Goal: Transaction & Acquisition: Purchase product/service

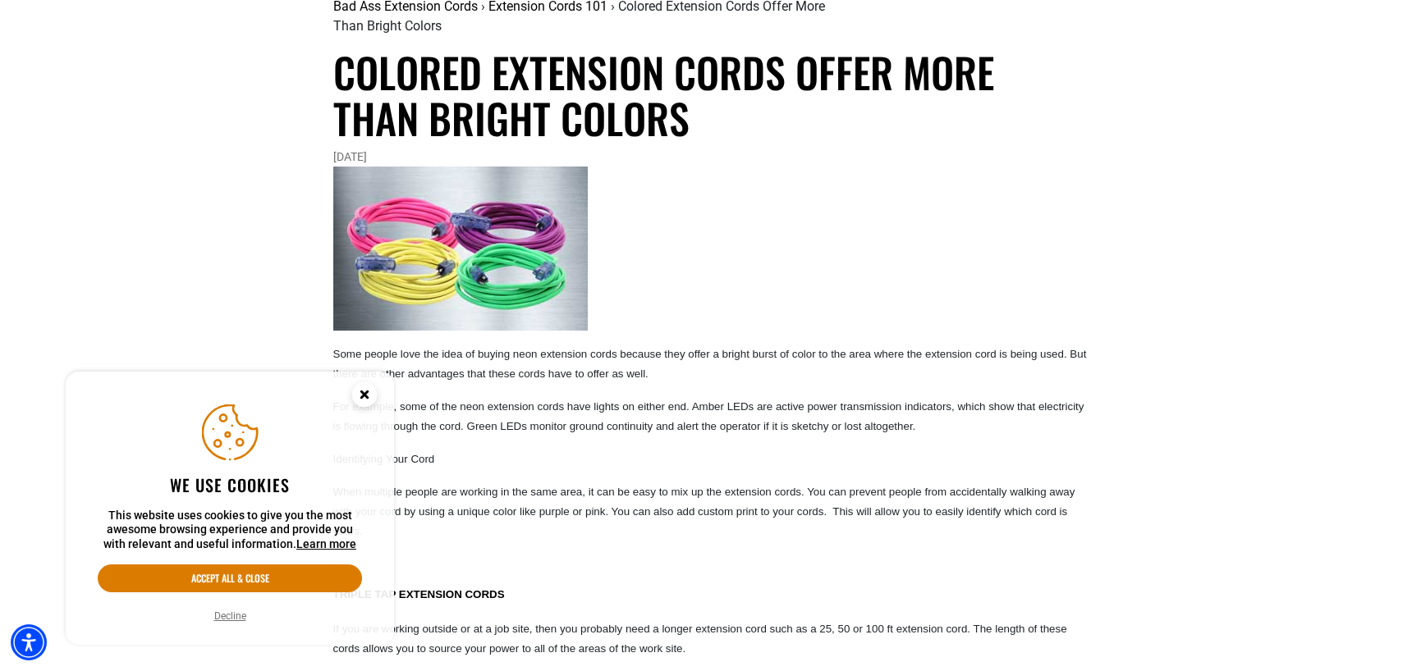
scroll to position [164, 0]
click at [360, 396] on circle "Close this option" at bounding box center [364, 394] width 25 height 25
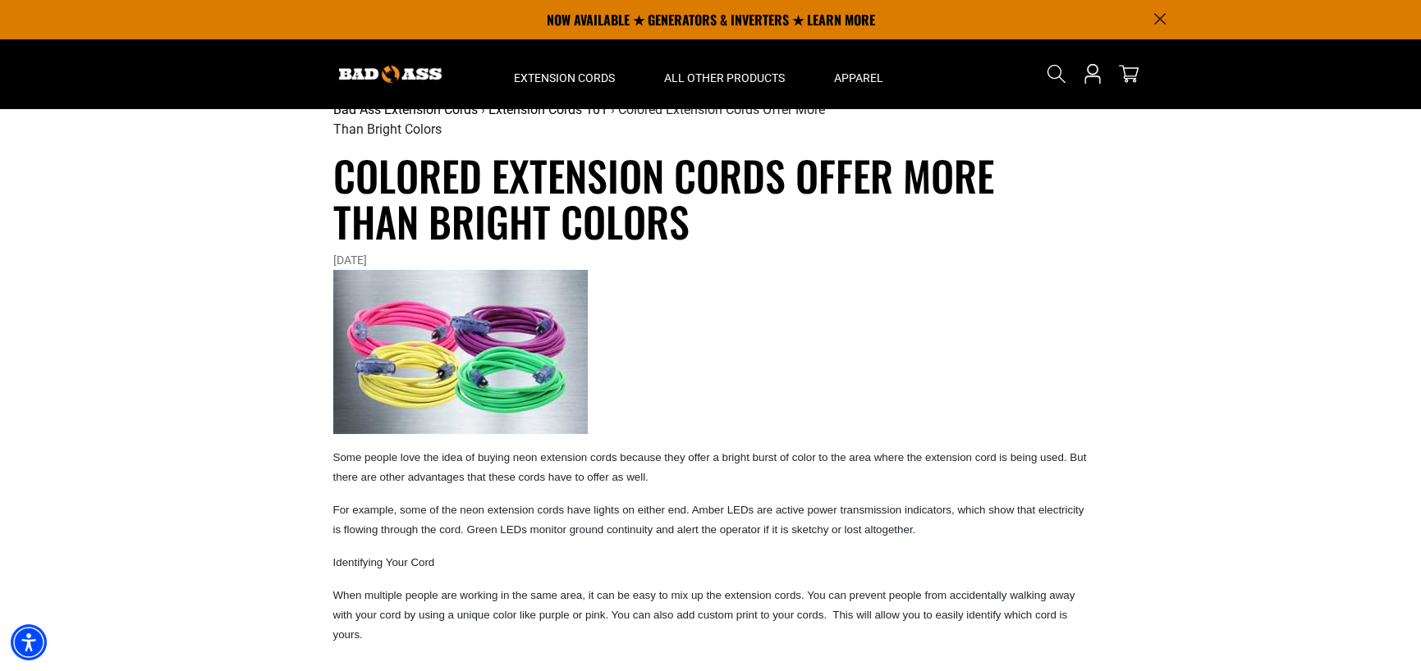
scroll to position [0, 0]
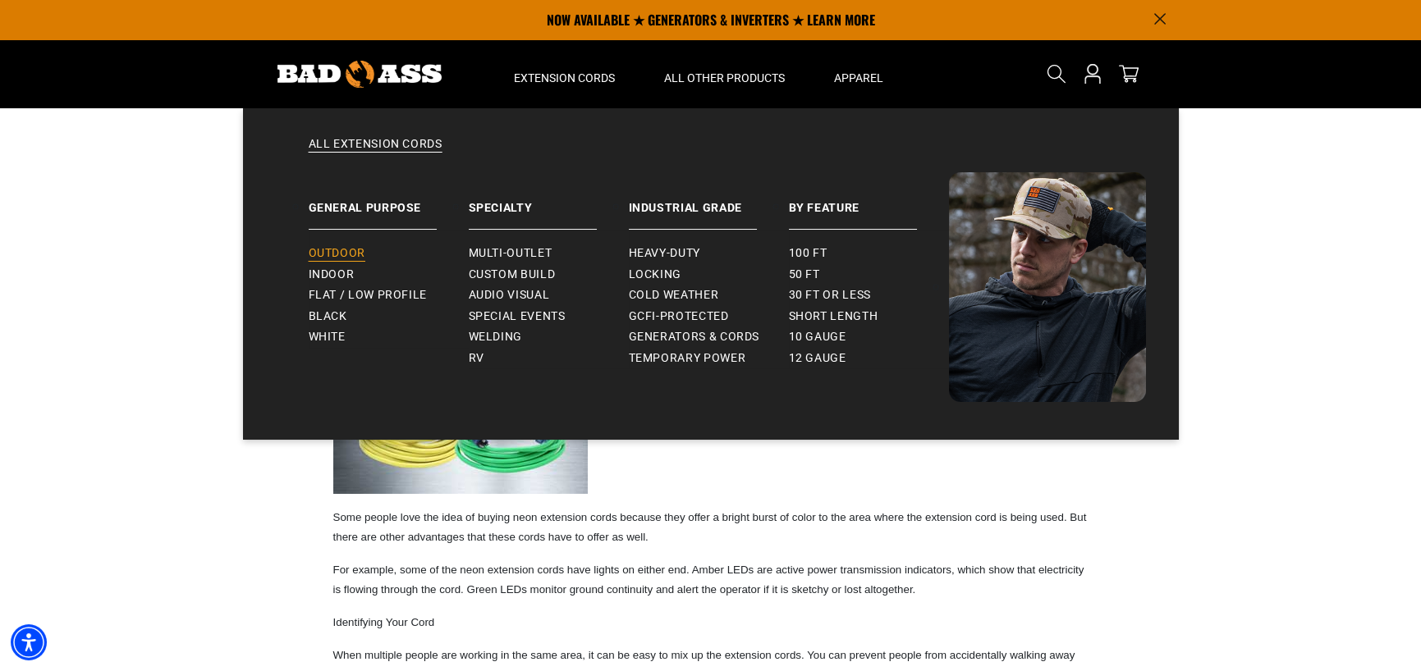
click at [320, 254] on span "Outdoor" at bounding box center [337, 253] width 57 height 15
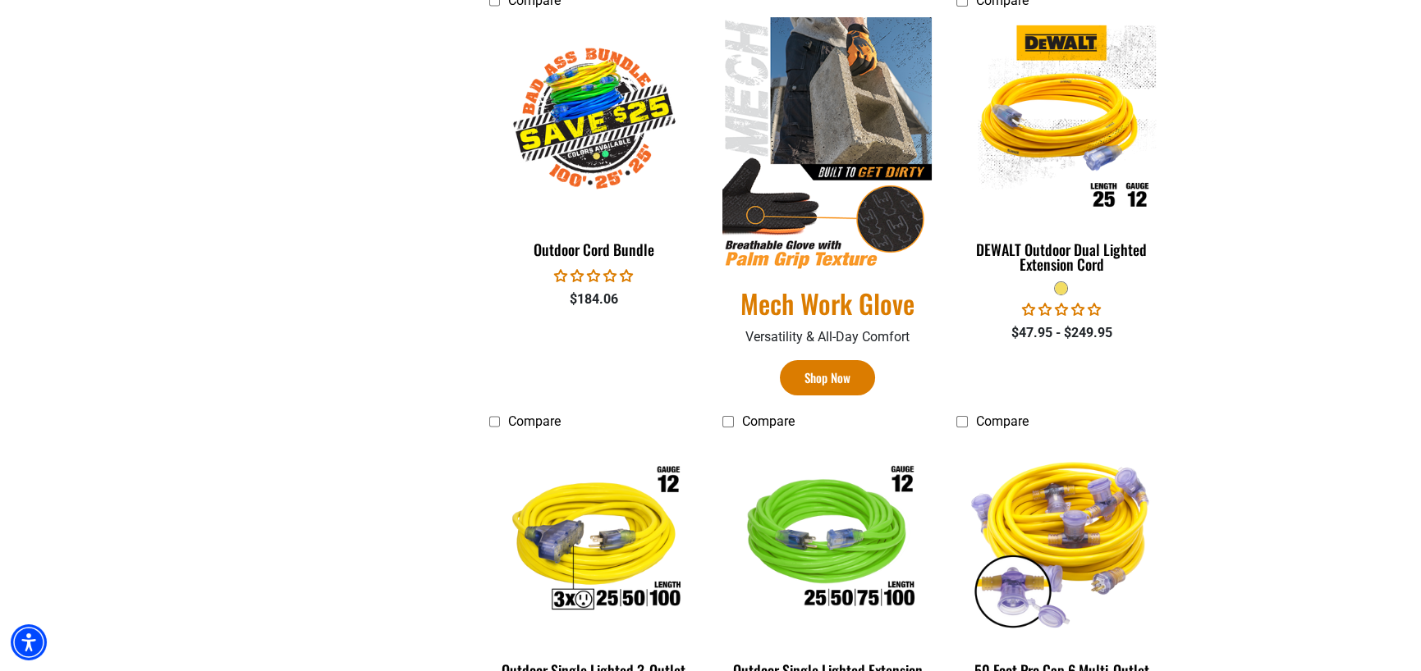
scroll to position [985, 0]
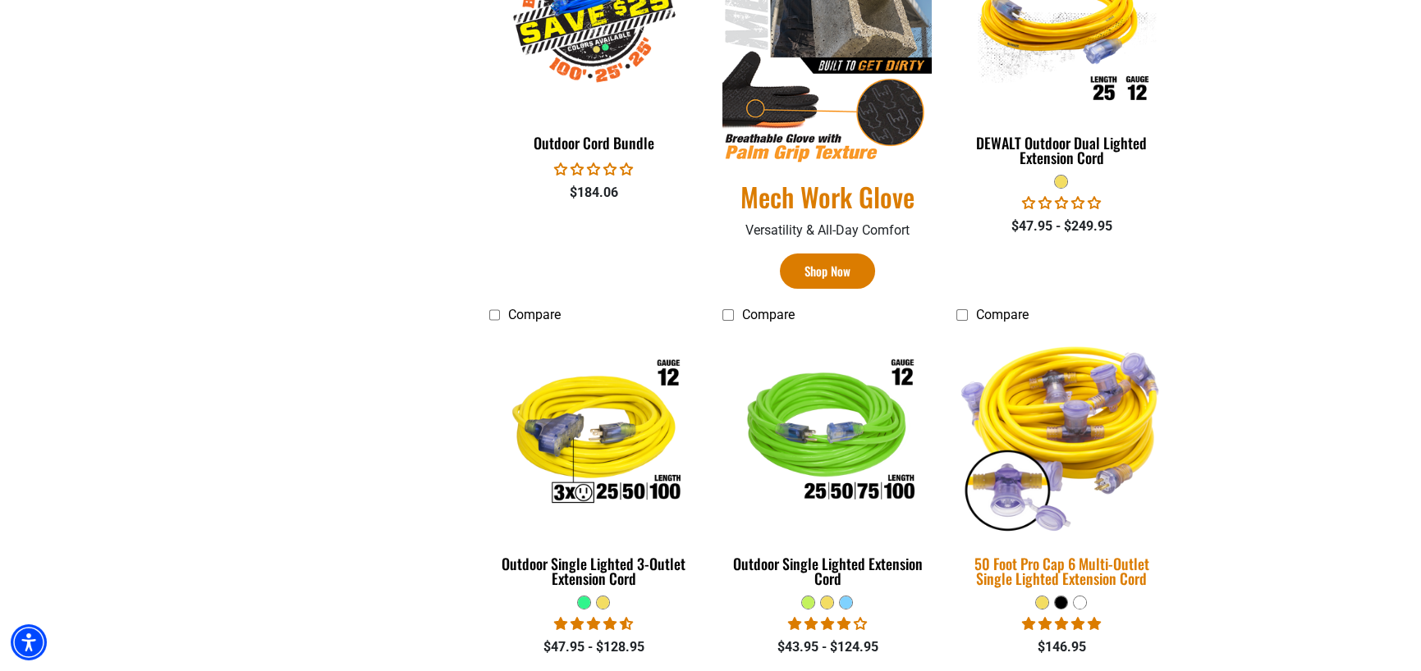
click at [1002, 495] on img at bounding box center [1061, 434] width 230 height 210
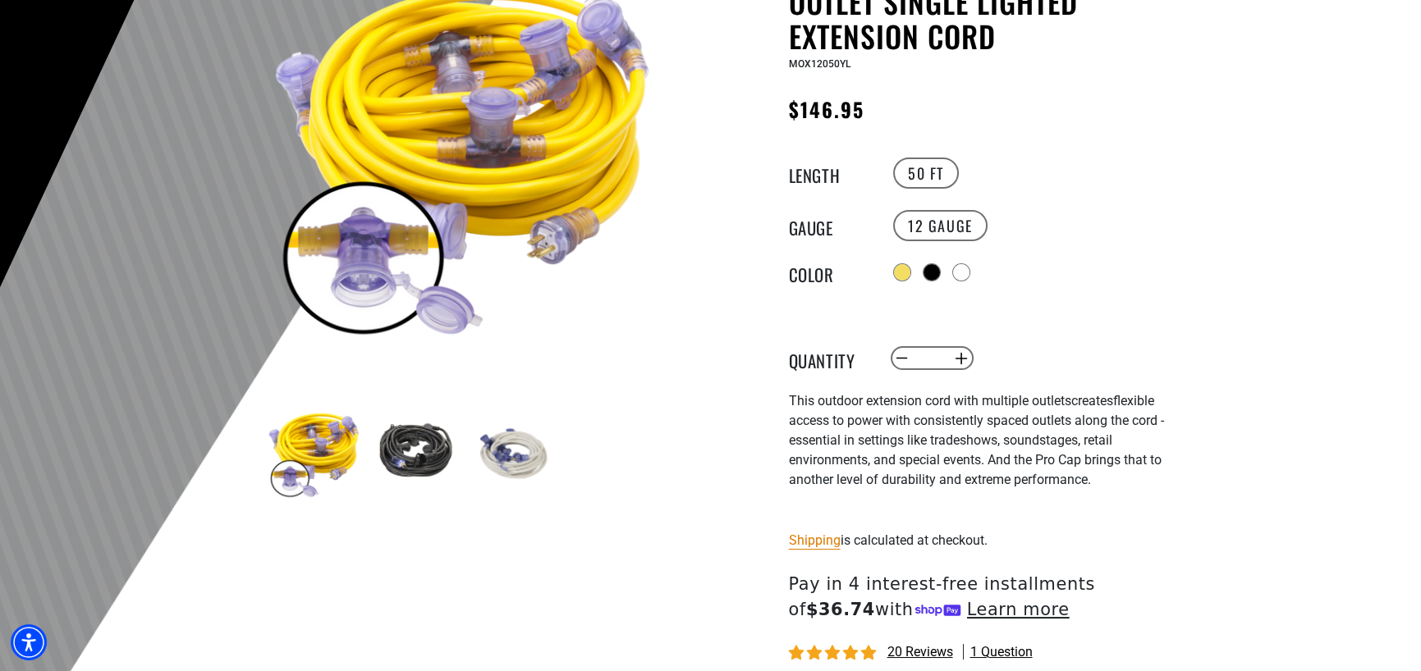
scroll to position [246, 0]
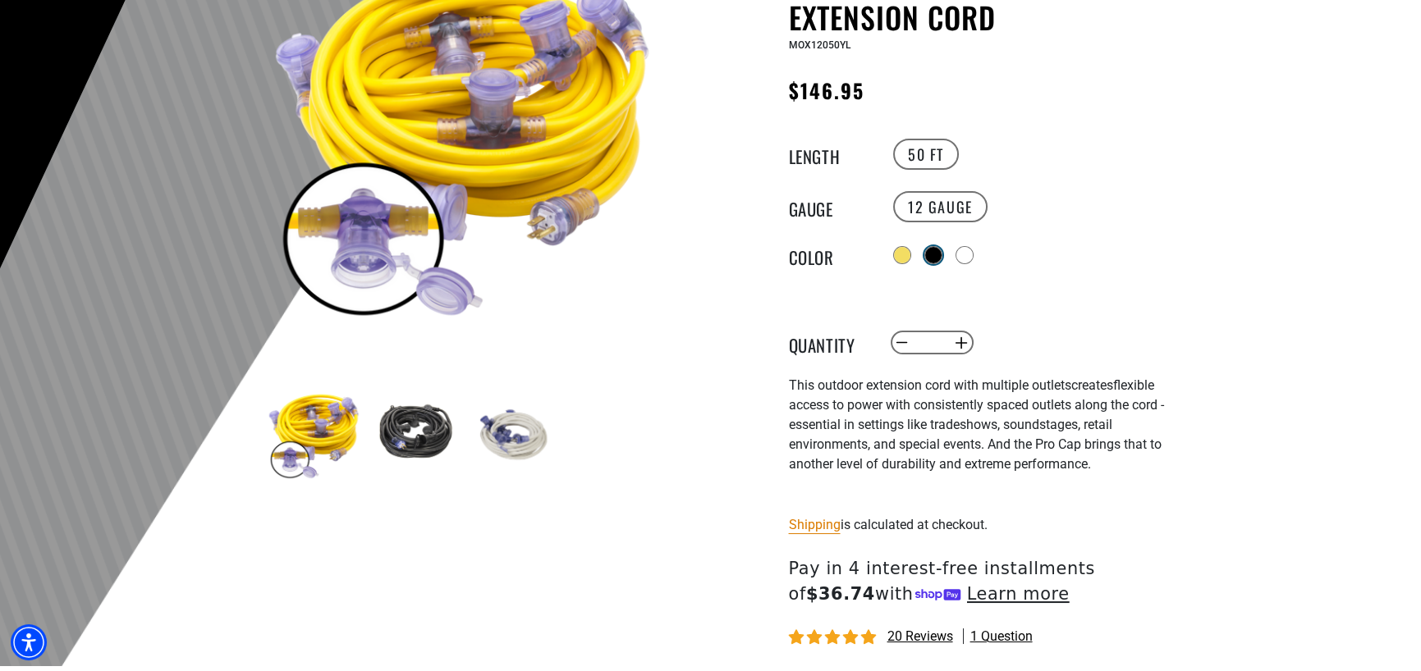
click at [932, 251] on div at bounding box center [933, 255] width 16 height 16
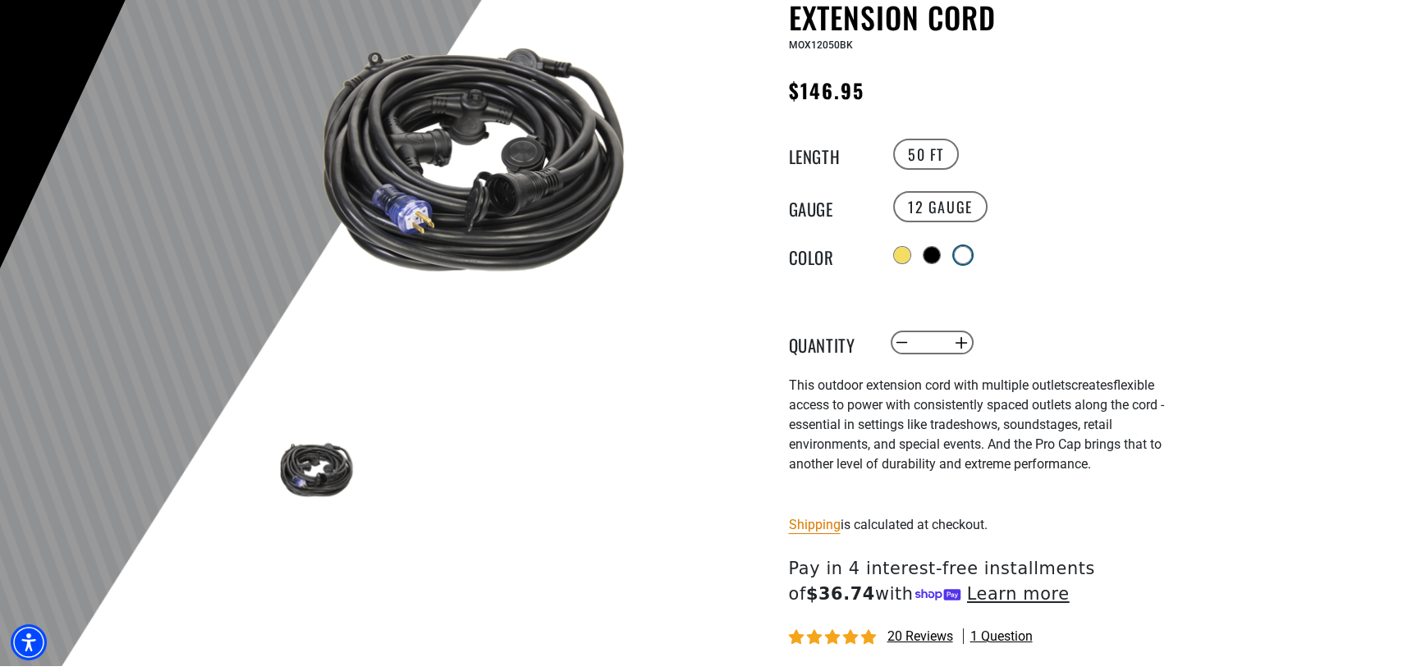
click at [970, 253] on div at bounding box center [963, 255] width 16 height 16
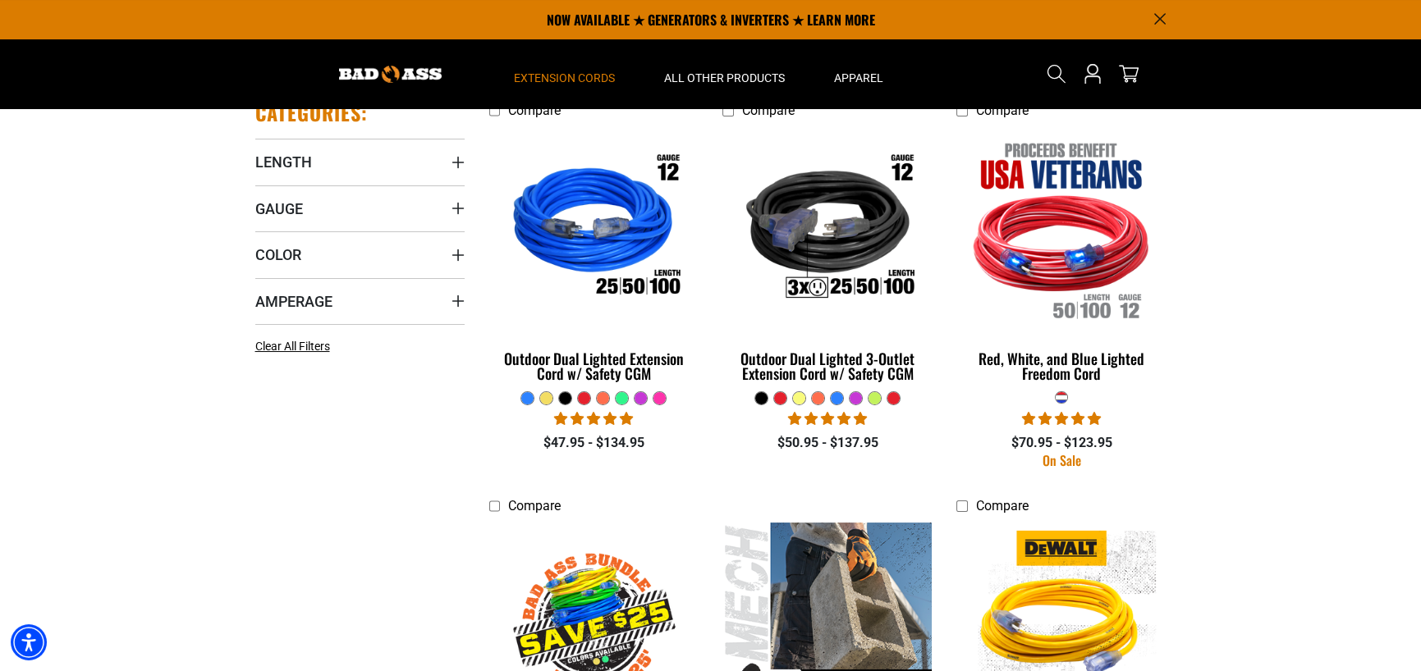
scroll to position [328, 0]
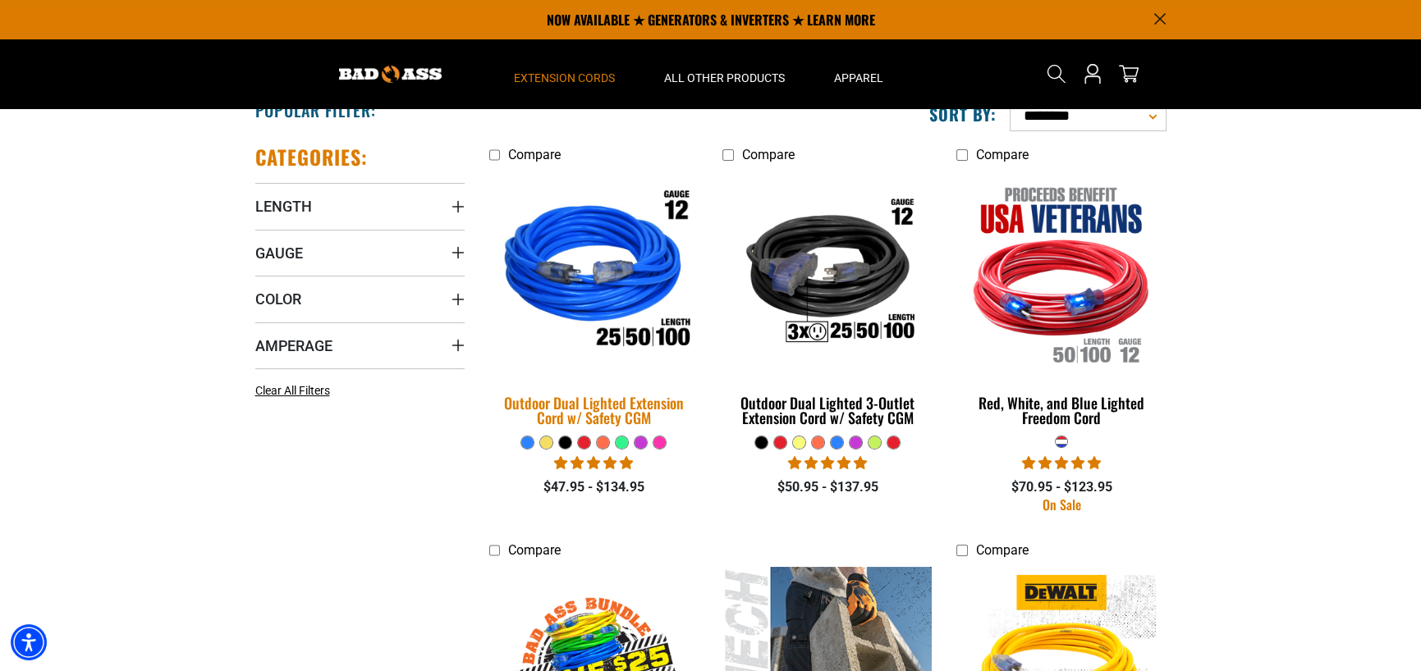
click at [580, 406] on div "Outdoor Dual Lighted Extension Cord w/ Safety CGM" at bounding box center [593, 411] width 209 height 30
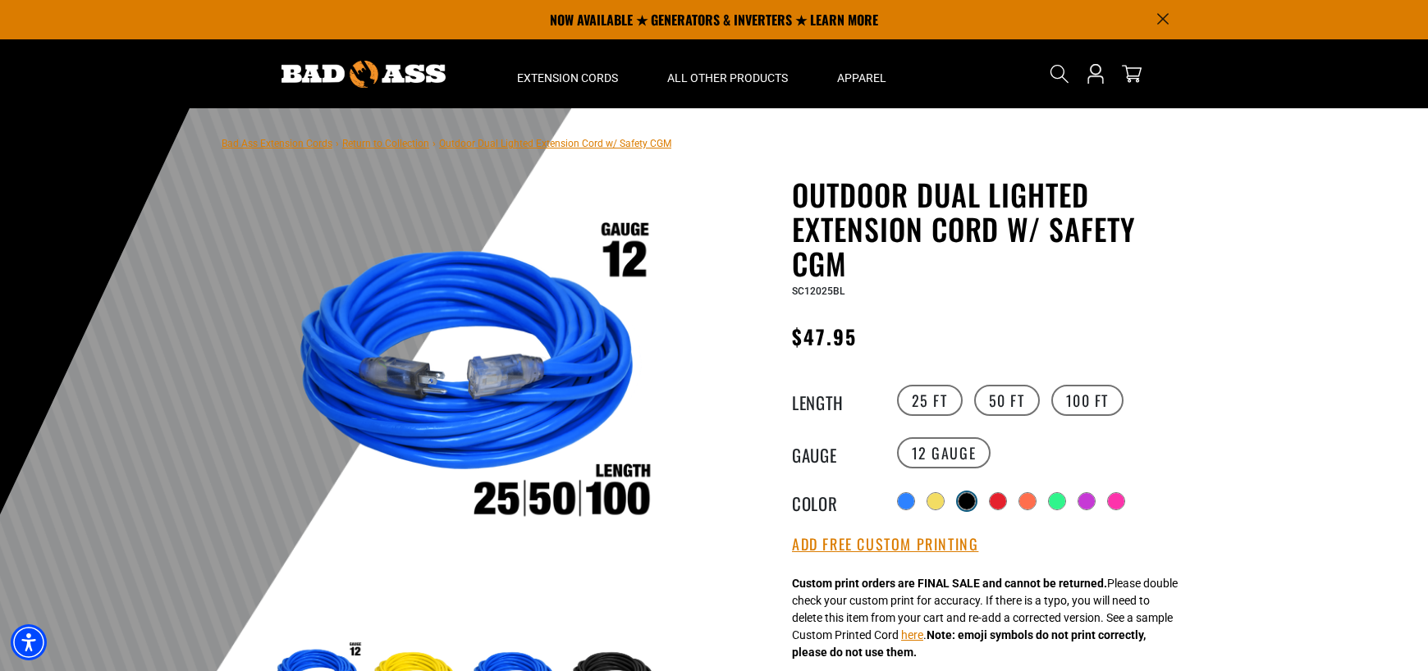
click at [968, 500] on div at bounding box center [967, 501] width 16 height 16
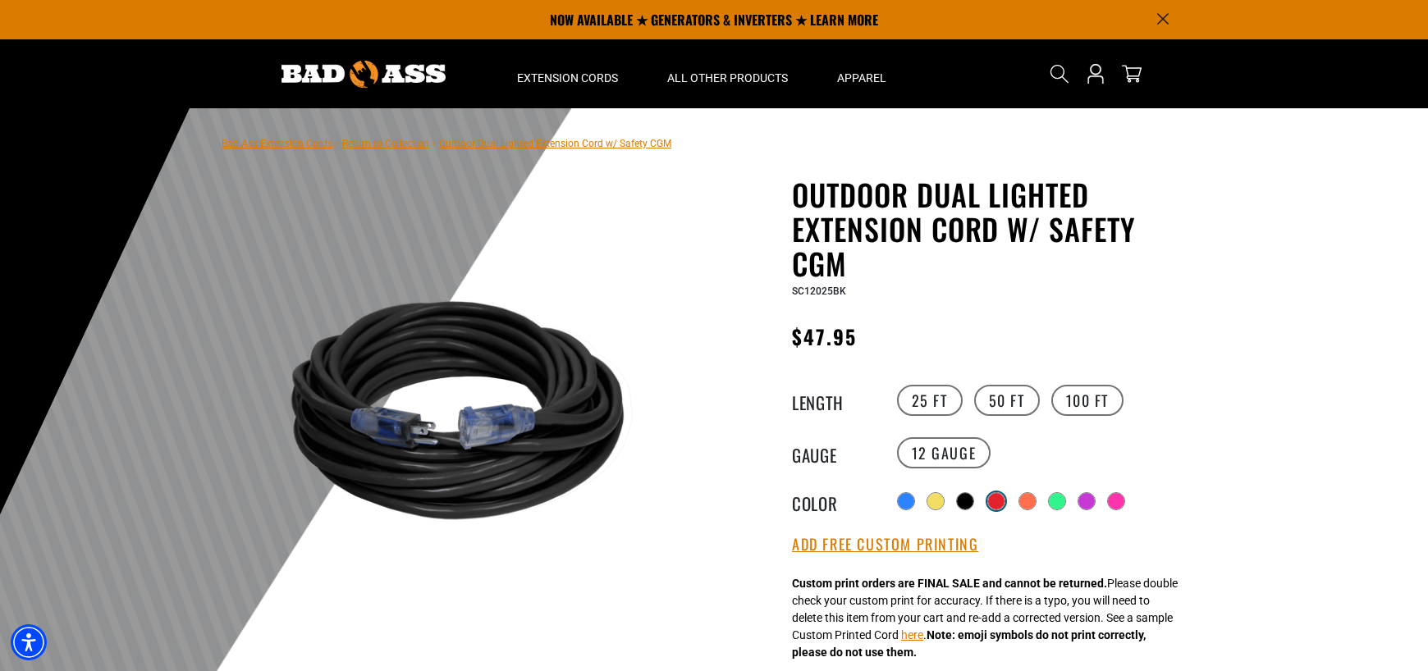
click at [994, 501] on div at bounding box center [996, 501] width 16 height 16
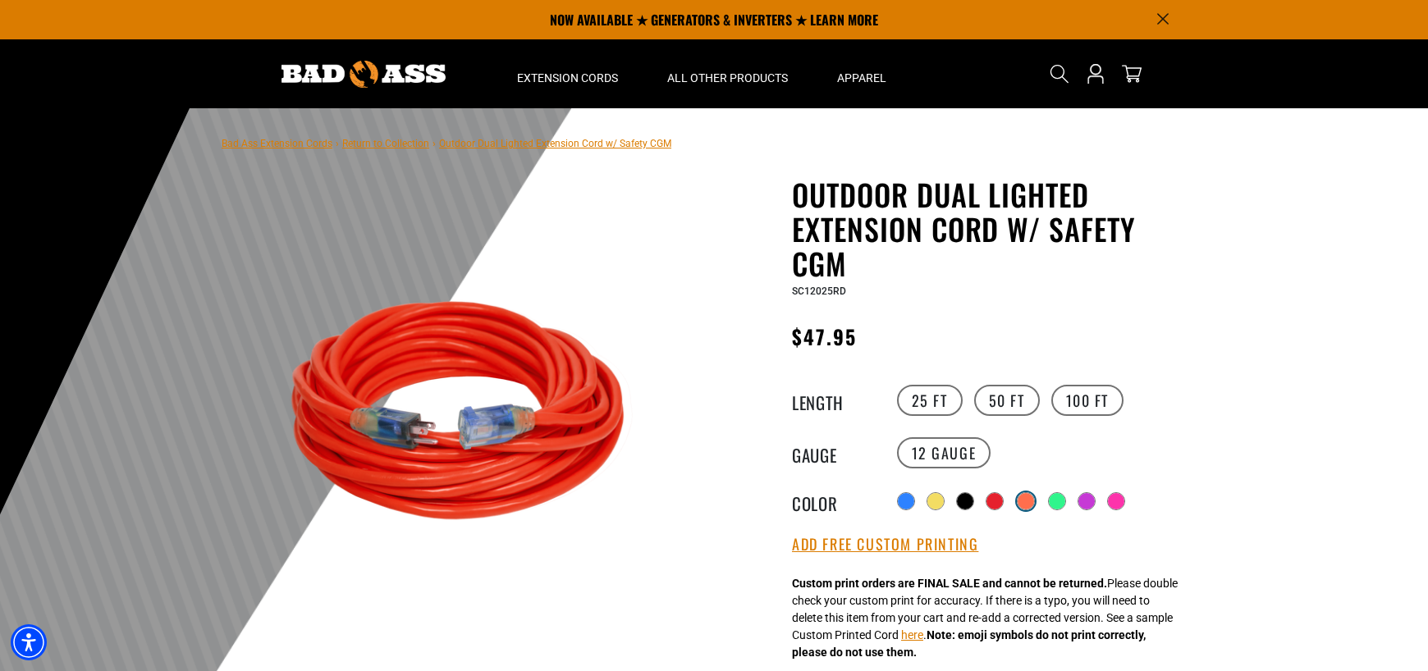
click at [1029, 500] on div at bounding box center [1026, 501] width 16 height 16
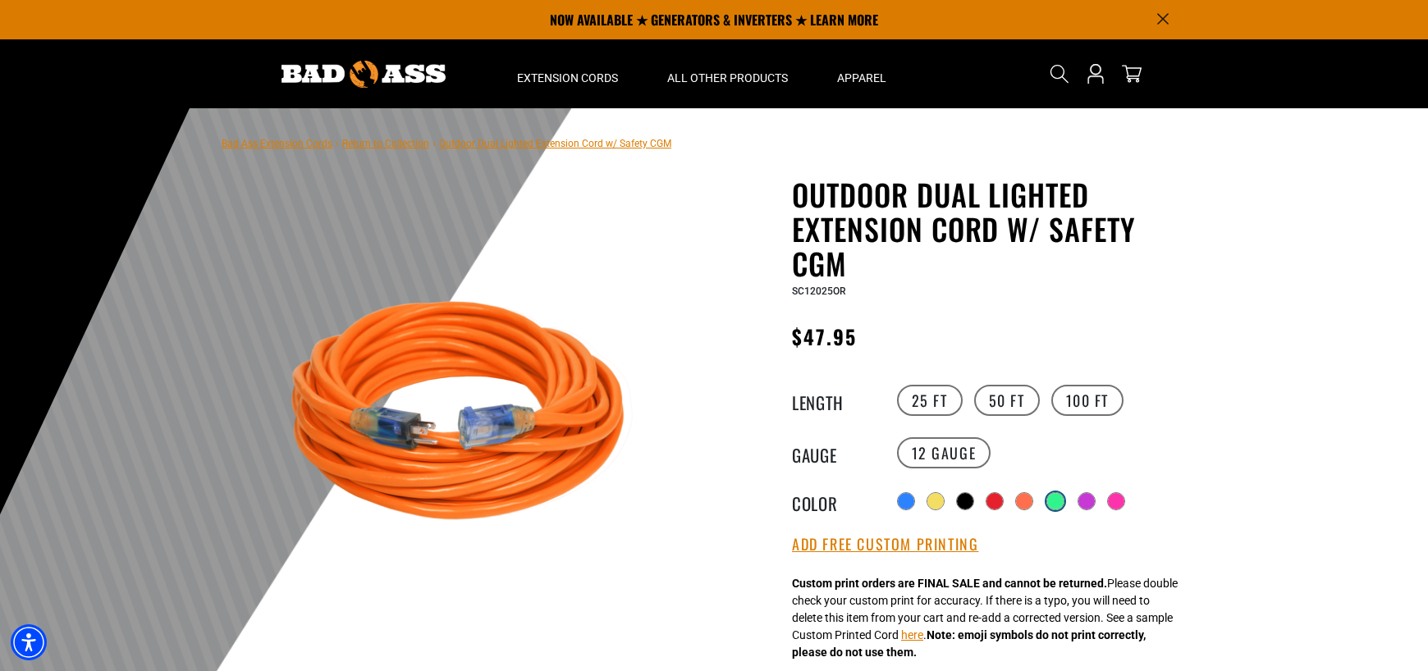
click at [1059, 500] on div at bounding box center [1055, 501] width 16 height 16
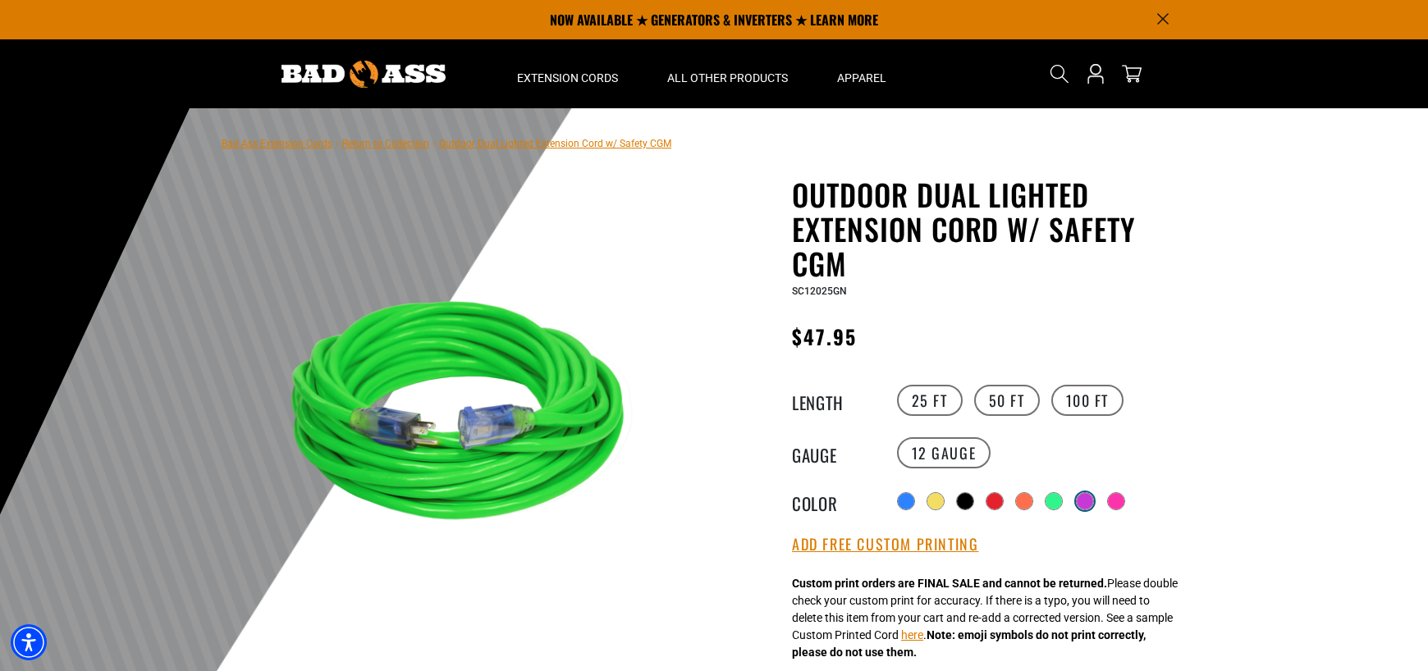
click at [1091, 501] on div at bounding box center [1085, 501] width 16 height 16
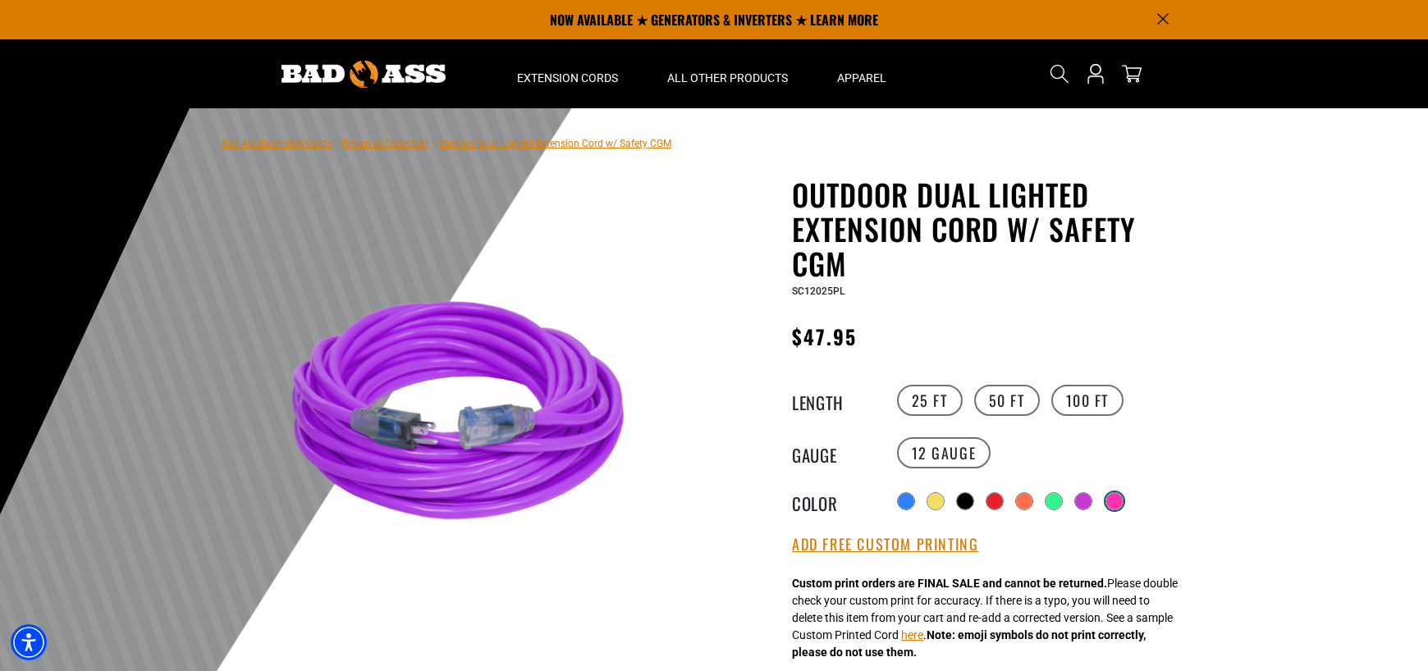
click at [1117, 502] on div at bounding box center [1114, 501] width 16 height 16
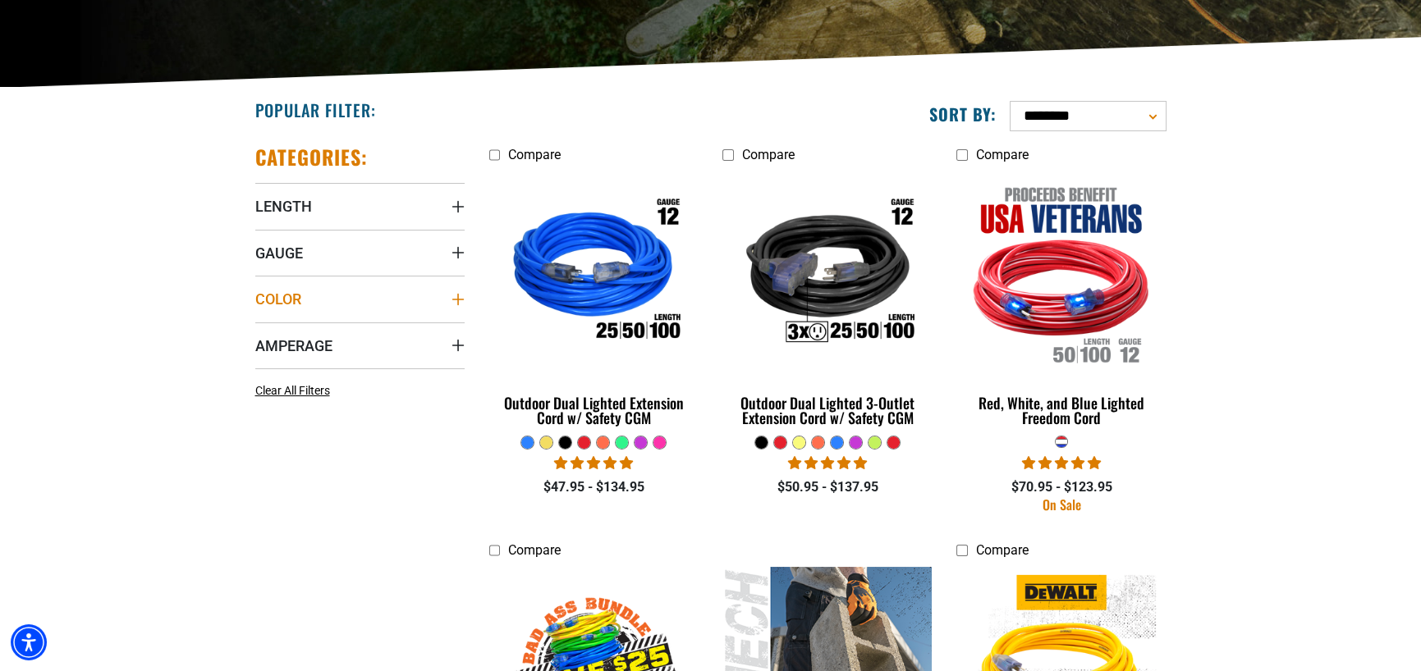
click at [276, 295] on span "Color" at bounding box center [278, 299] width 46 height 19
